Goal: Task Accomplishment & Management: Use online tool/utility

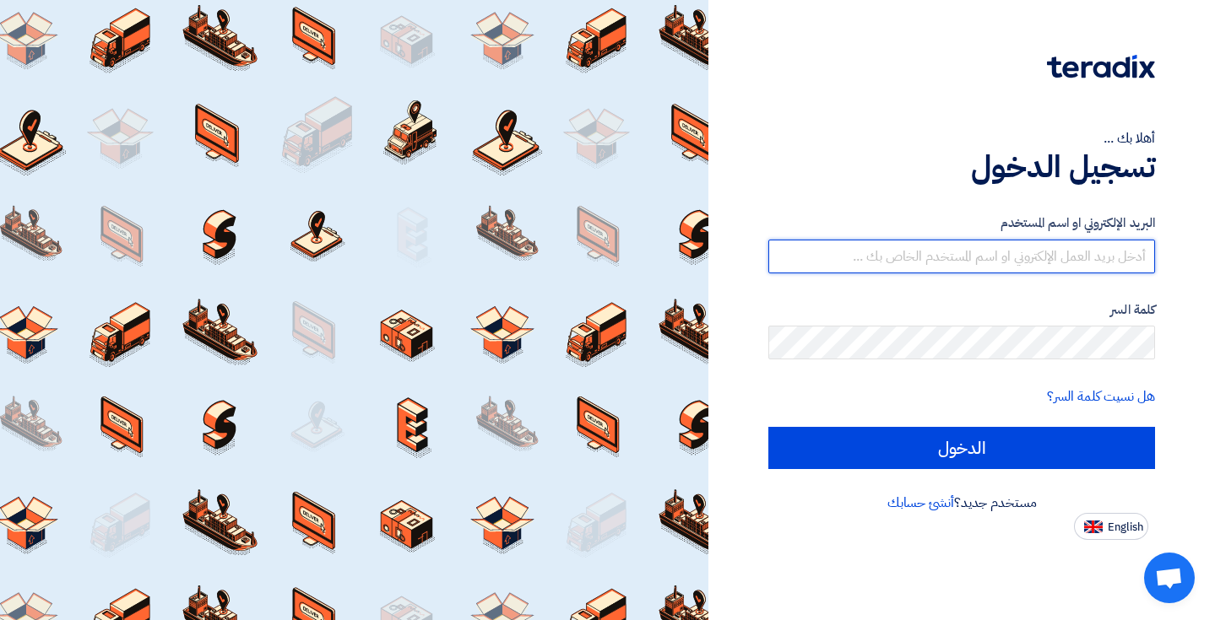
type input "[EMAIL_ADDRESS][DOMAIN_NAME]"
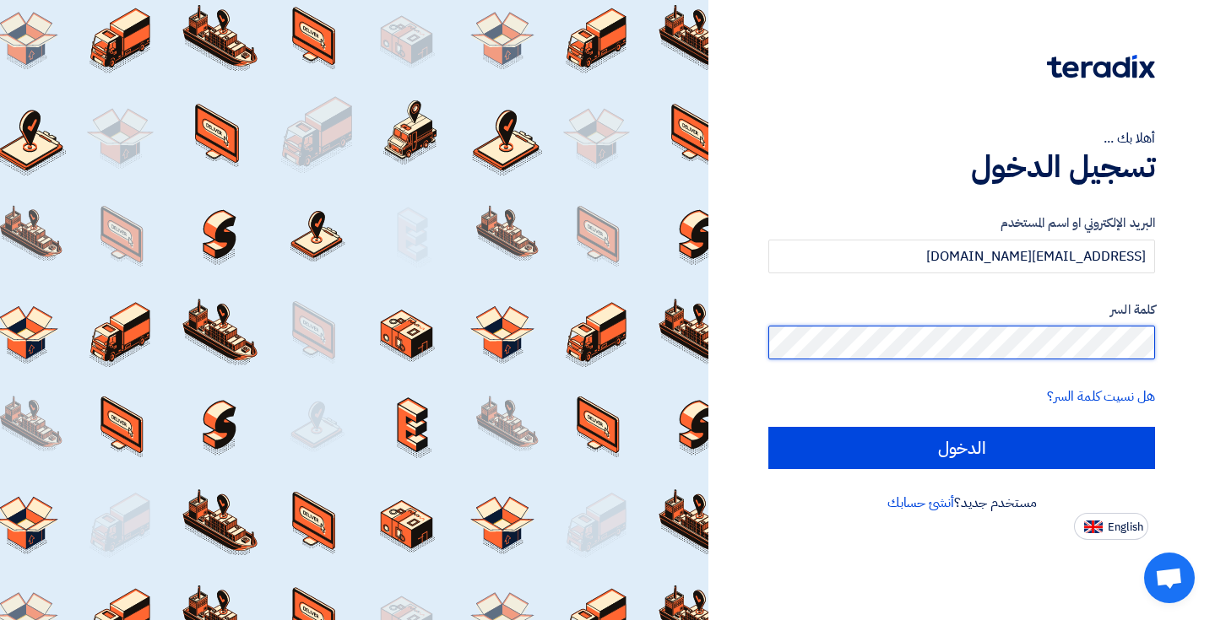
click at [961, 447] on input "الدخول" at bounding box center [961, 448] width 387 height 42
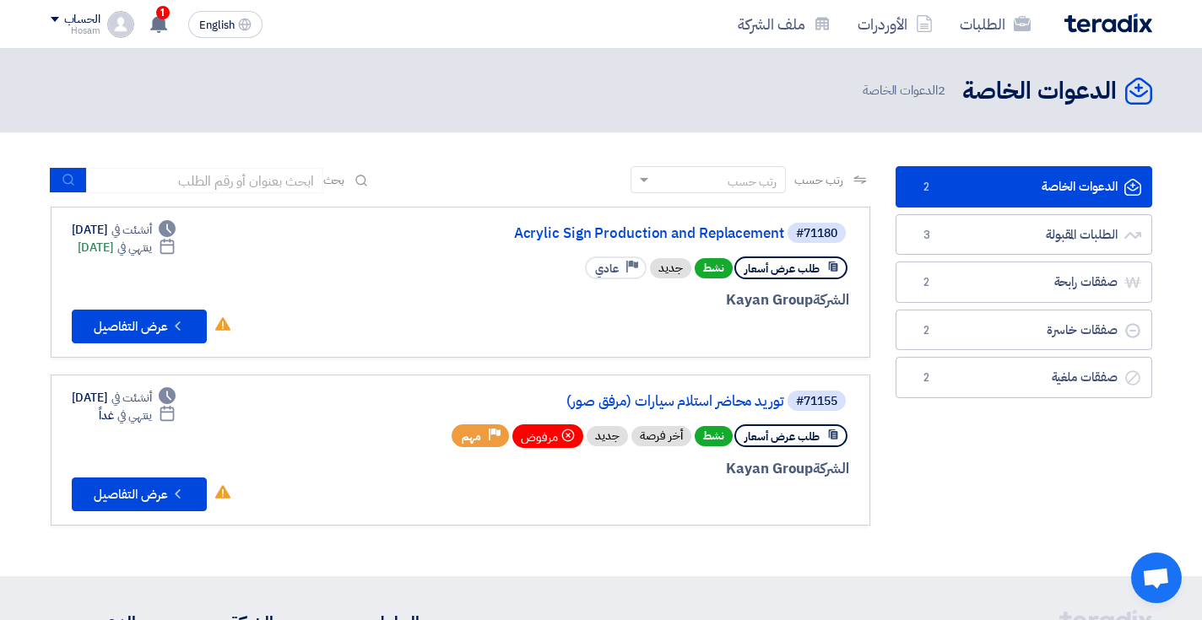
scroll to position [3, 0]
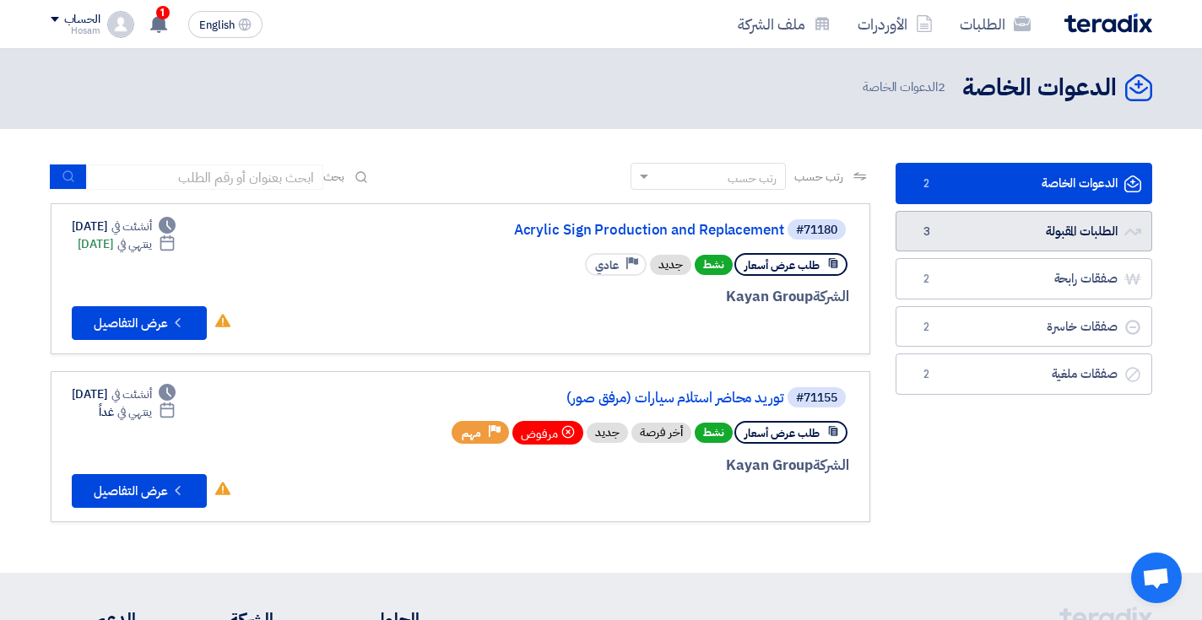
click at [1049, 231] on link "الطلبات المقبولة الطلبات المقبولة 3" at bounding box center [1024, 231] width 257 height 41
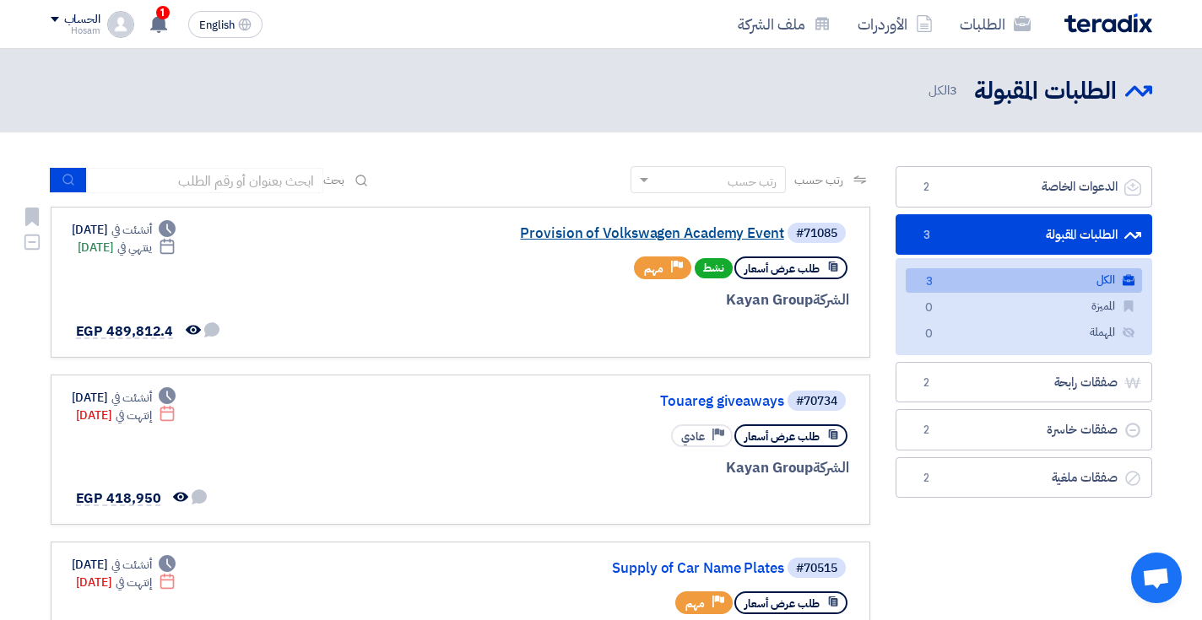
click at [617, 231] on link "Provision of Volkswagen Academy Event" at bounding box center [616, 233] width 338 height 15
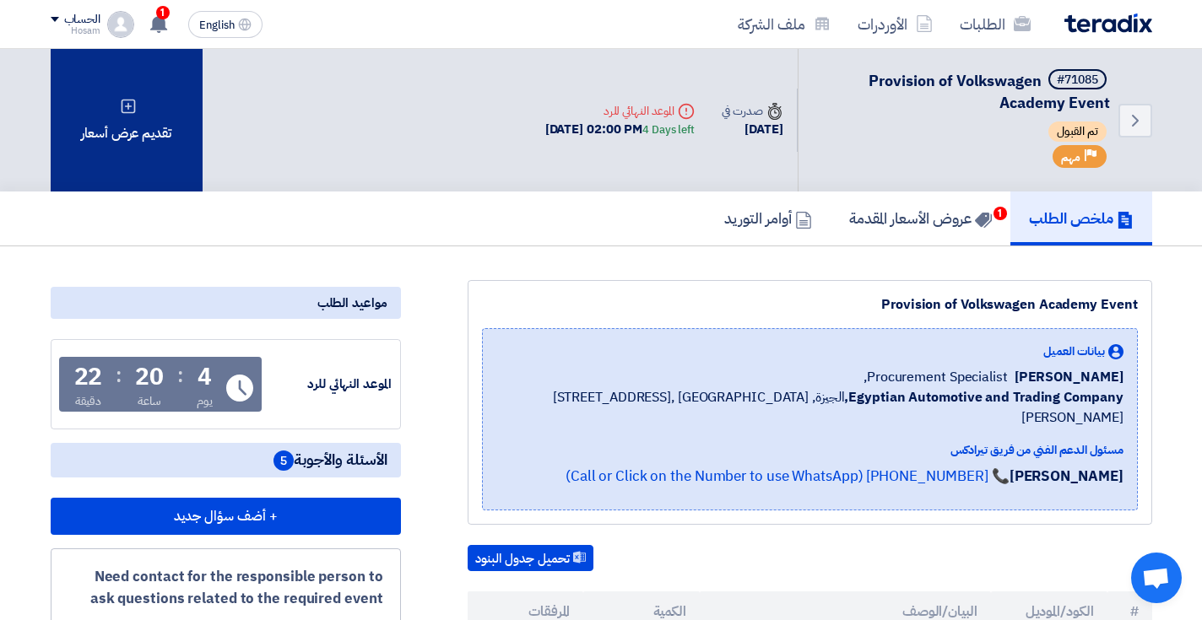
click at [138, 152] on div "تقديم عرض أسعار" at bounding box center [127, 120] width 152 height 143
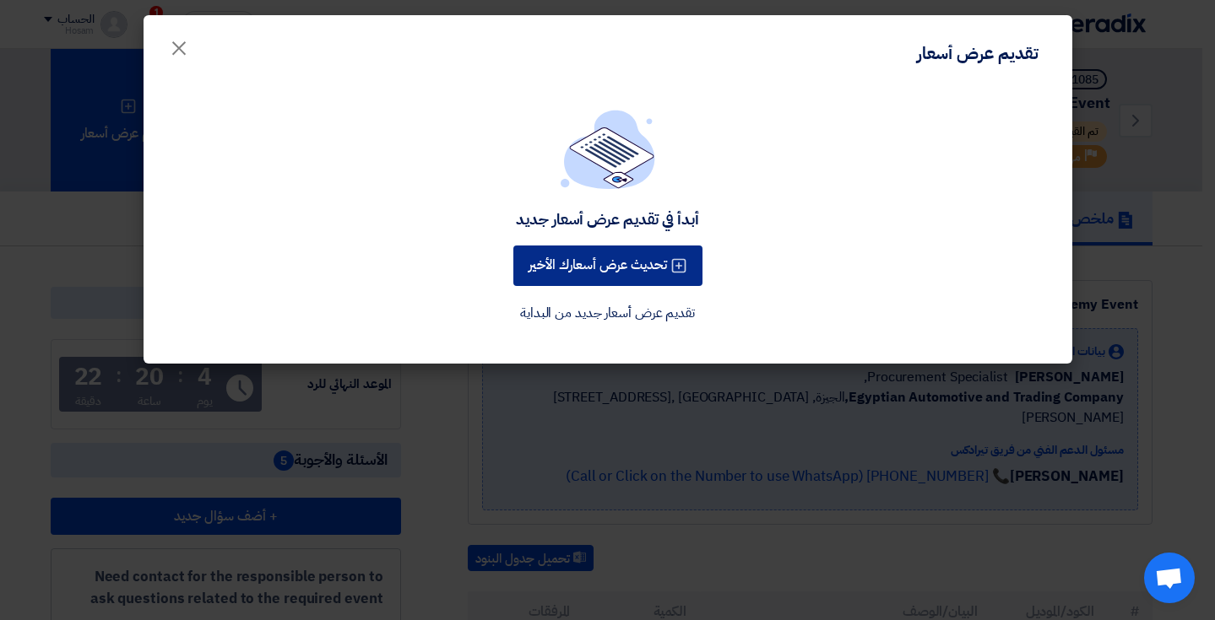
click at [631, 268] on button "تحديث عرض أسعارك الأخير" at bounding box center [607, 266] width 189 height 41
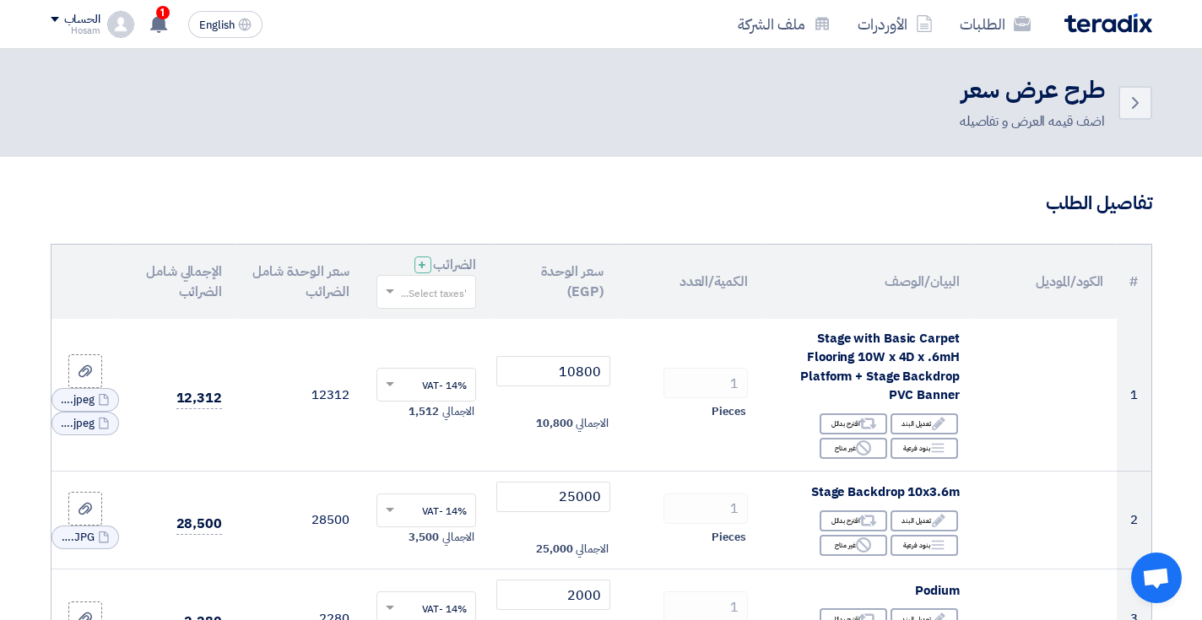
scroll to position [-1, 0]
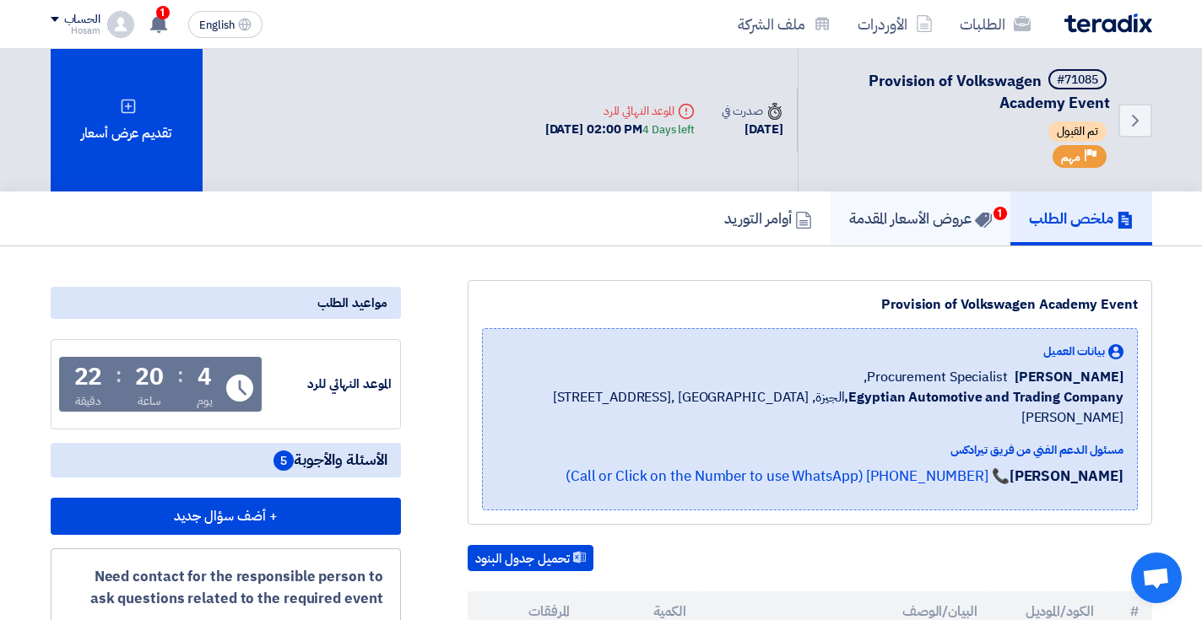
click at [964, 201] on link "عروض الأسعار المقدمة 1" at bounding box center [921, 219] width 180 height 54
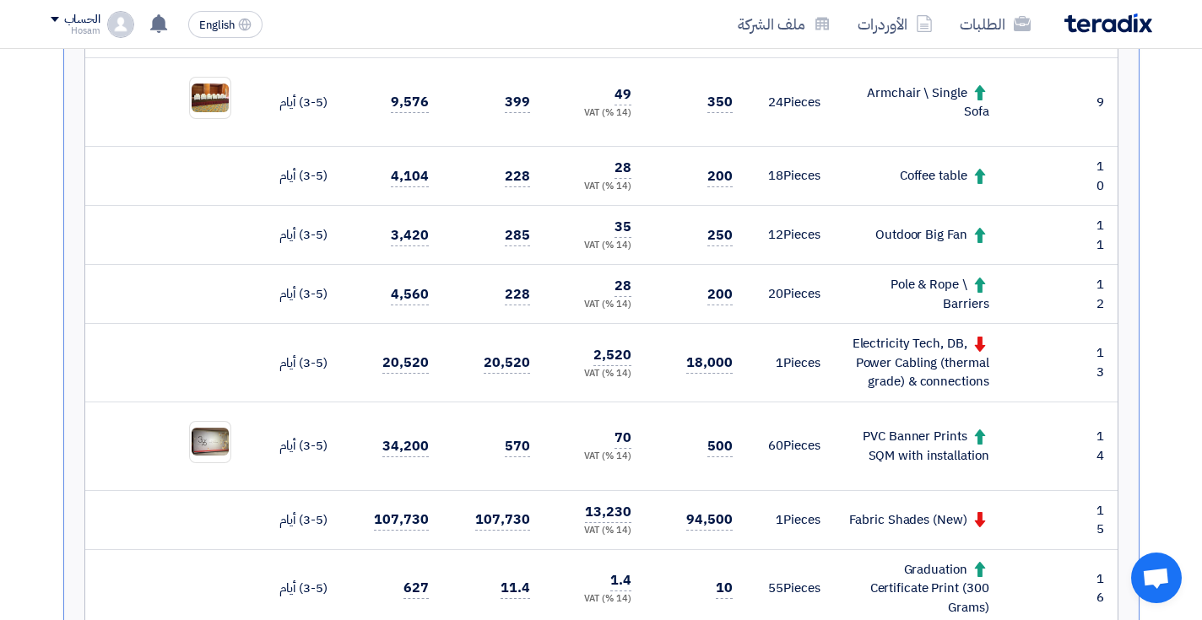
scroll to position [1289, 0]
